Goal: Information Seeking & Learning: Learn about a topic

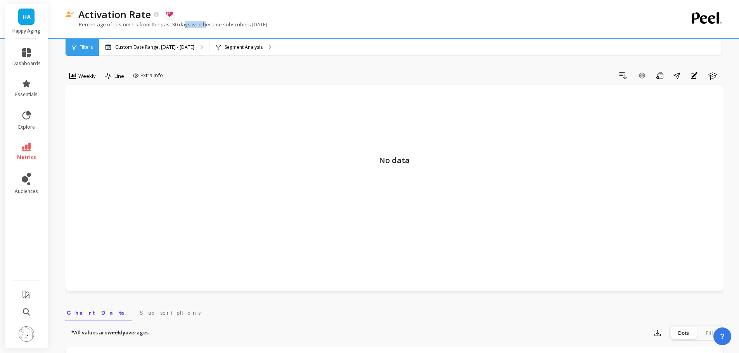
drag, startPoint x: 187, startPoint y: 25, endPoint x: 205, endPoint y: 24, distance: 17.5
click at [205, 24] on p "Percentage of customers from the past 30 days who became subscribers today." at bounding box center [166, 24] width 203 height 7
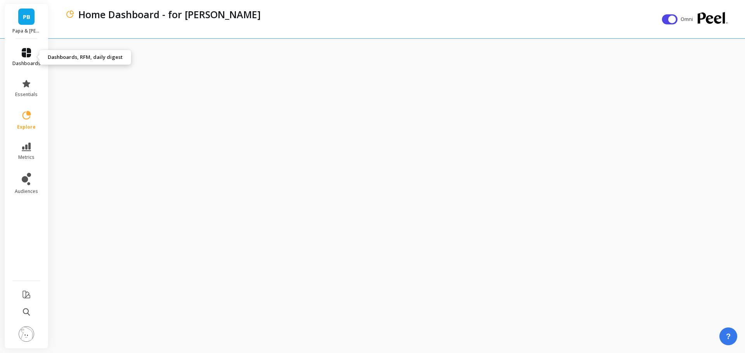
click at [34, 57] on link "dashboards" at bounding box center [26, 57] width 28 height 19
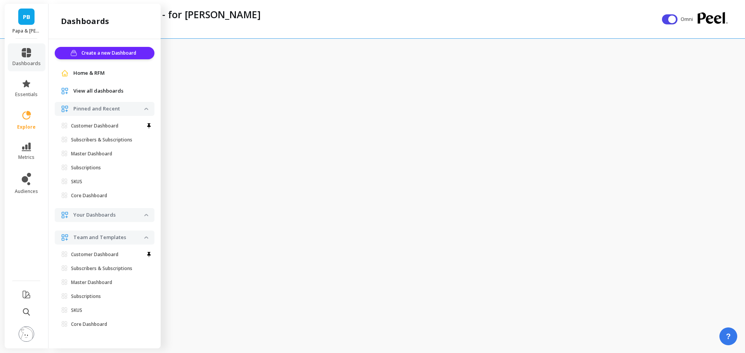
click at [90, 90] on span "View all dashboards" at bounding box center [98, 91] width 50 height 8
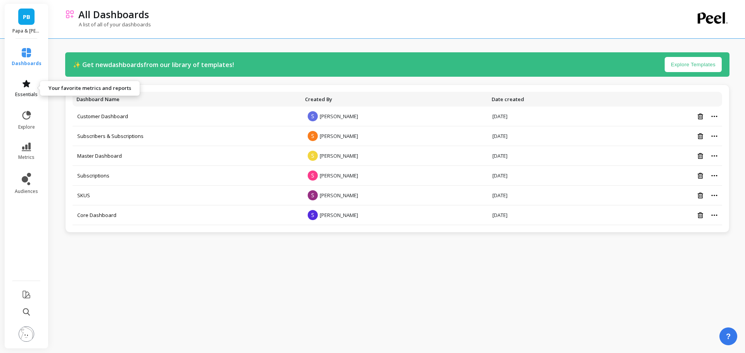
click at [29, 90] on link "essentials" at bounding box center [27, 88] width 30 height 19
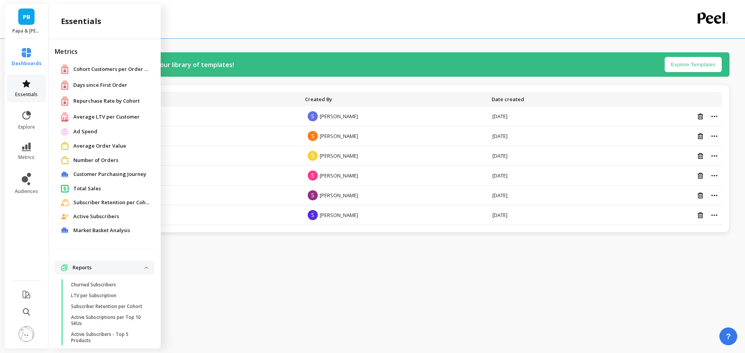
scroll to position [29, 0]
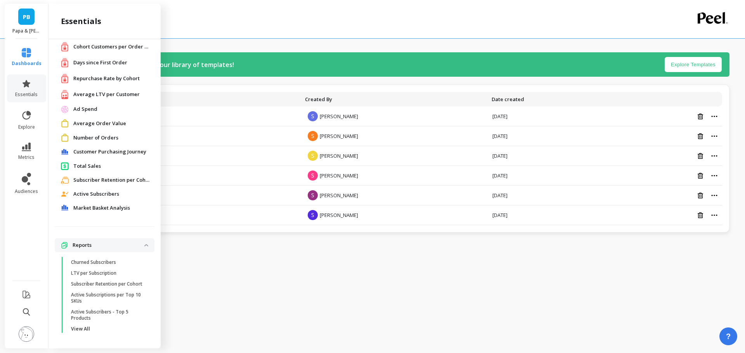
click at [32, 328] on button at bounding box center [27, 335] width 16 height 17
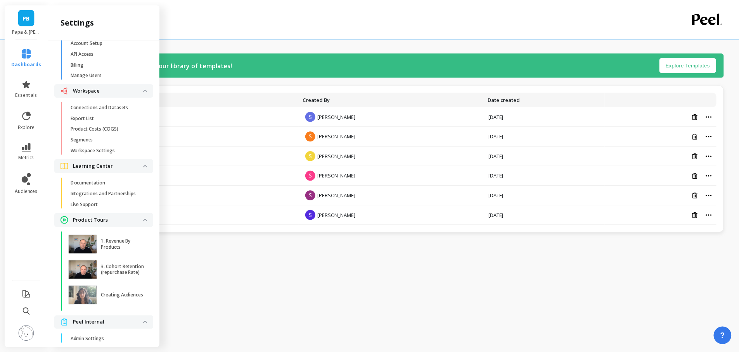
scroll to position [0, 0]
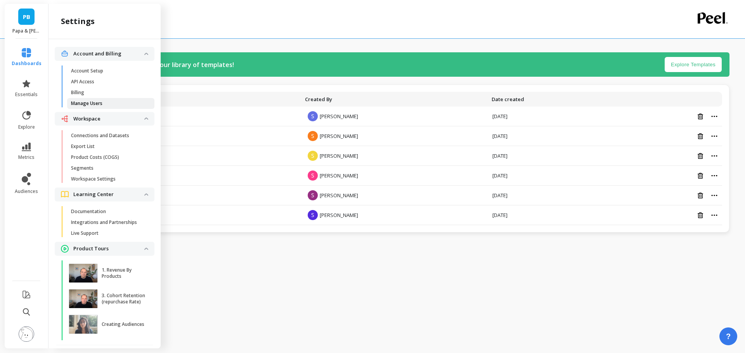
click at [97, 103] on p "Manage Users" at bounding box center [86, 103] width 31 height 6
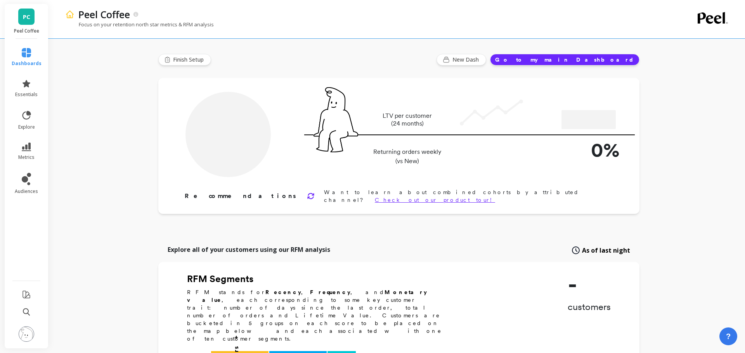
type input "Champions"
type input "8569"
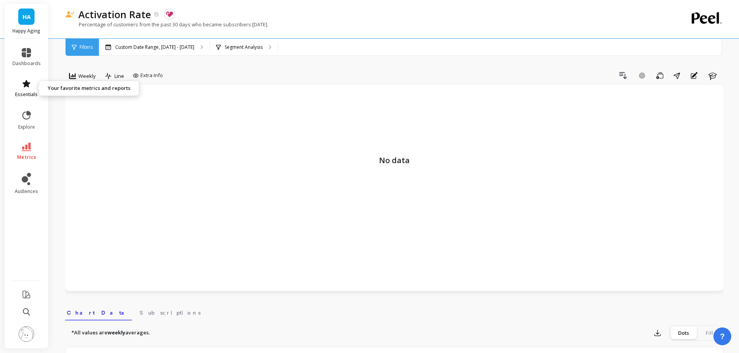
click at [26, 87] on icon at bounding box center [26, 83] width 9 height 9
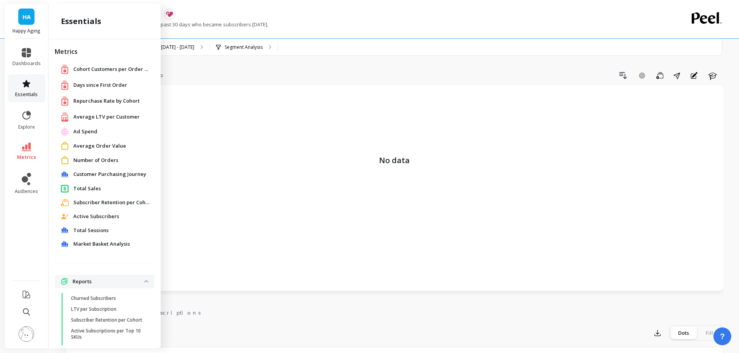
scroll to position [29, 0]
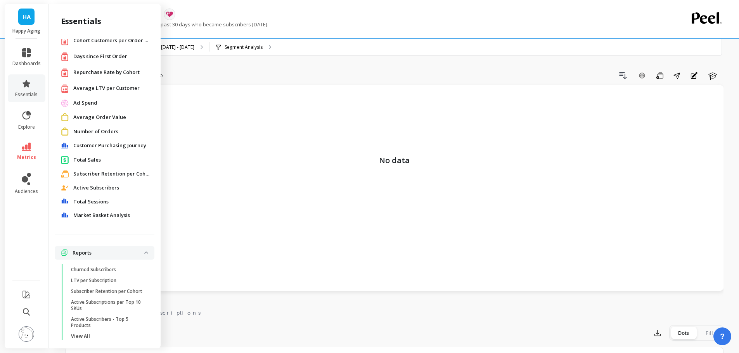
click at [95, 184] on span "Active Subscribers" at bounding box center [96, 188] width 46 height 8
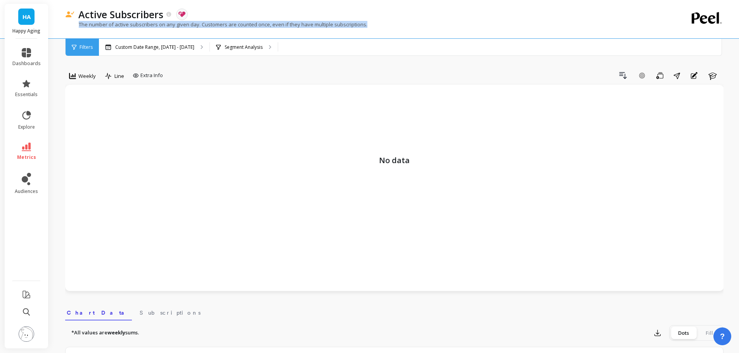
copy p "The number of active subscribers on any given day. Customers are counted once, …"
drag, startPoint x: 80, startPoint y: 25, endPoint x: 367, endPoint y: 23, distance: 287.5
click at [367, 23] on div "The number of active subscribers on any given day. Customers are counted once, …" at bounding box center [362, 28] width 595 height 15
